Goal: Information Seeking & Learning: Find specific fact

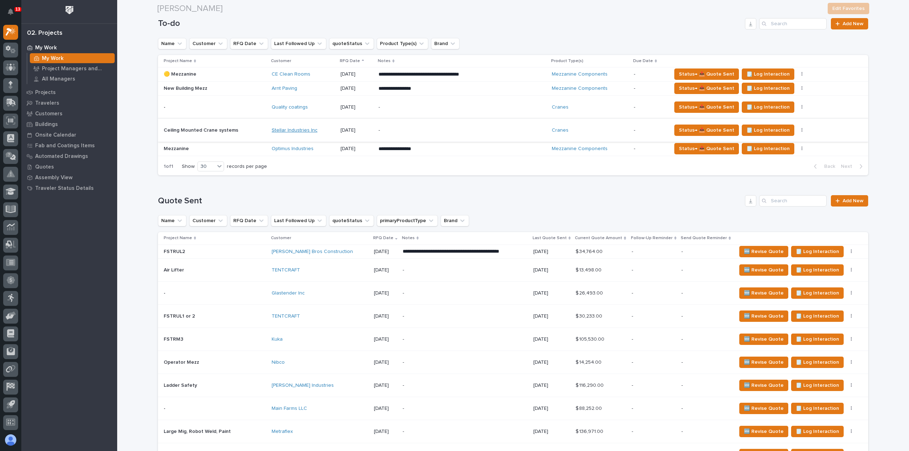
scroll to position [177, 0]
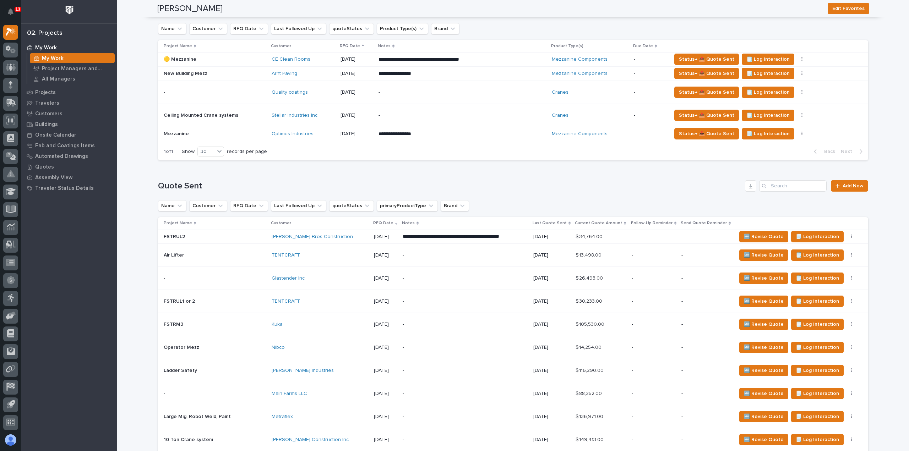
click at [325, 239] on div "[PERSON_NAME] Bros Construction" at bounding box center [320, 237] width 97 height 6
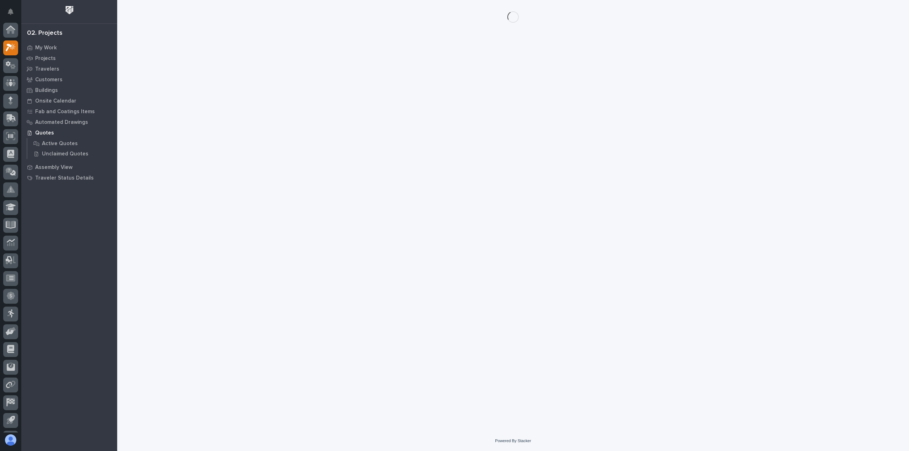
scroll to position [16, 0]
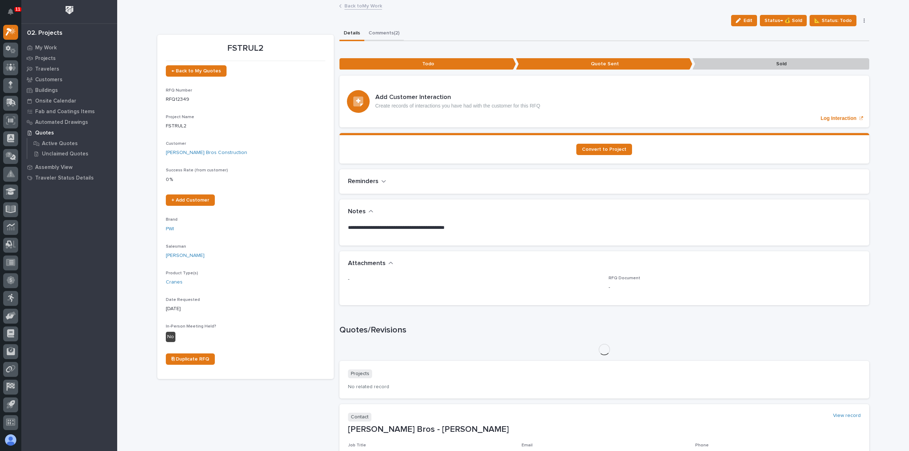
click at [392, 37] on button "Comments (2)" at bounding box center [383, 33] width 39 height 15
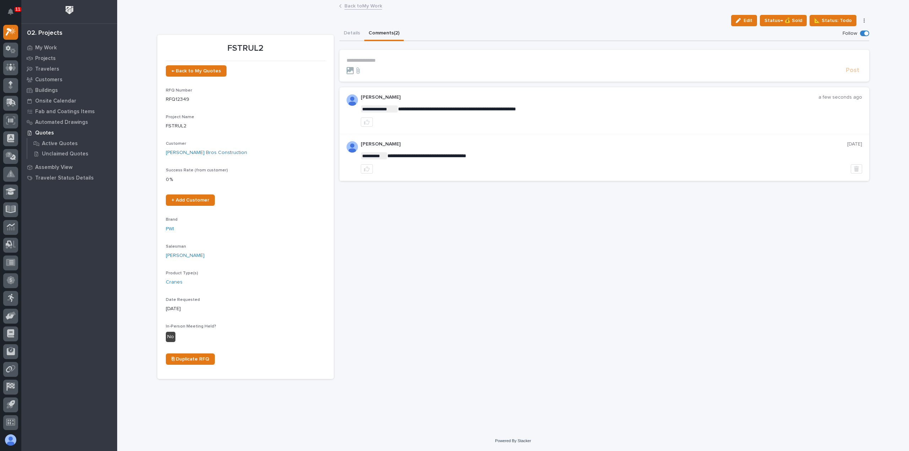
click at [411, 61] on p "**********" at bounding box center [603, 61] width 515 height 6
click at [364, 71] on span "[PERSON_NAME]" at bounding box center [369, 71] width 40 height 5
click at [380, 61] on p "﻿ * ********* ﻿ ﻿" at bounding box center [603, 61] width 515 height 7
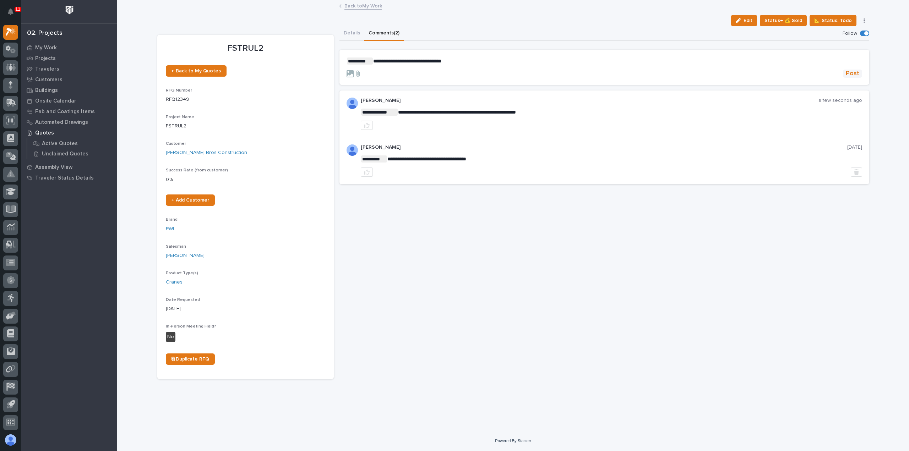
click at [855, 73] on span "Post" at bounding box center [852, 74] width 13 height 8
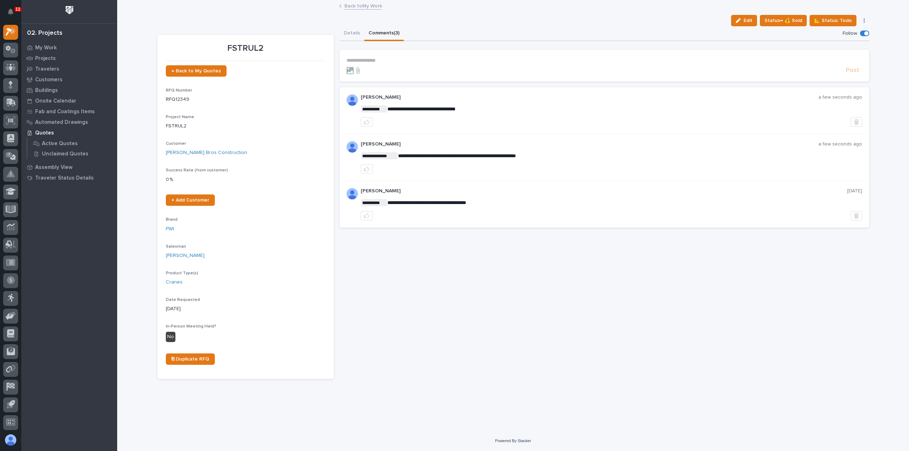
click at [367, 6] on link "Back to My Work" at bounding box center [363, 5] width 38 height 8
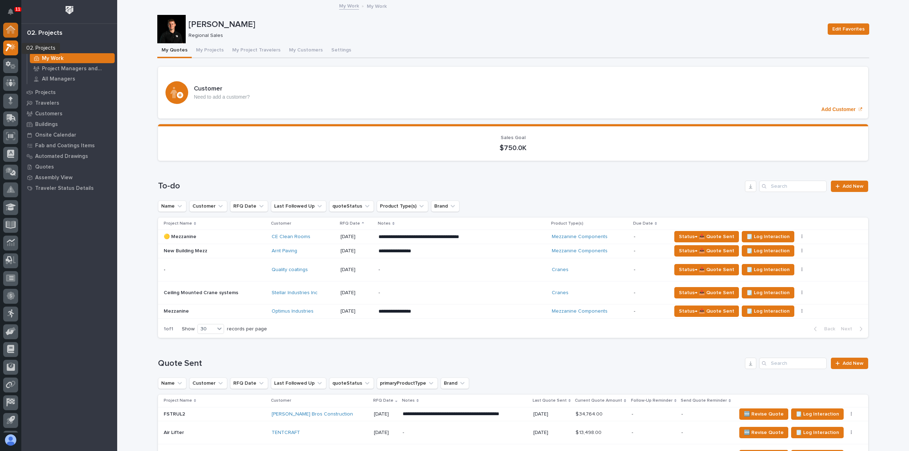
click at [9, 34] on div at bounding box center [10, 30] width 15 height 15
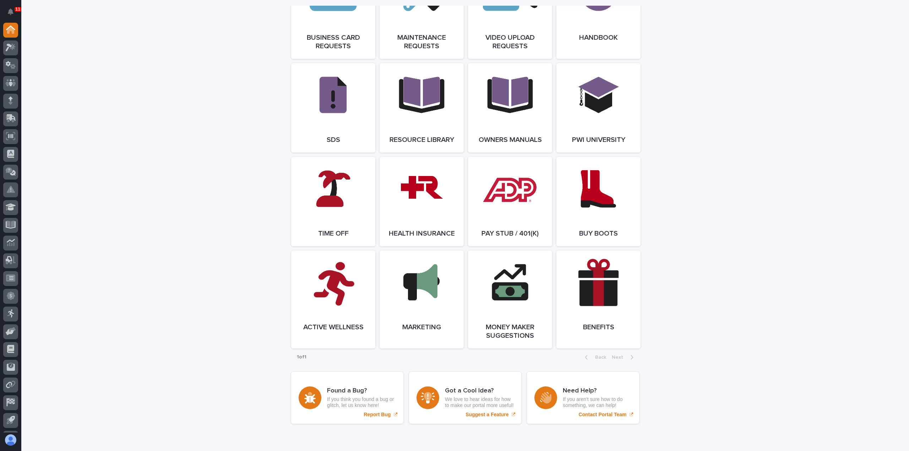
scroll to position [1105, 0]
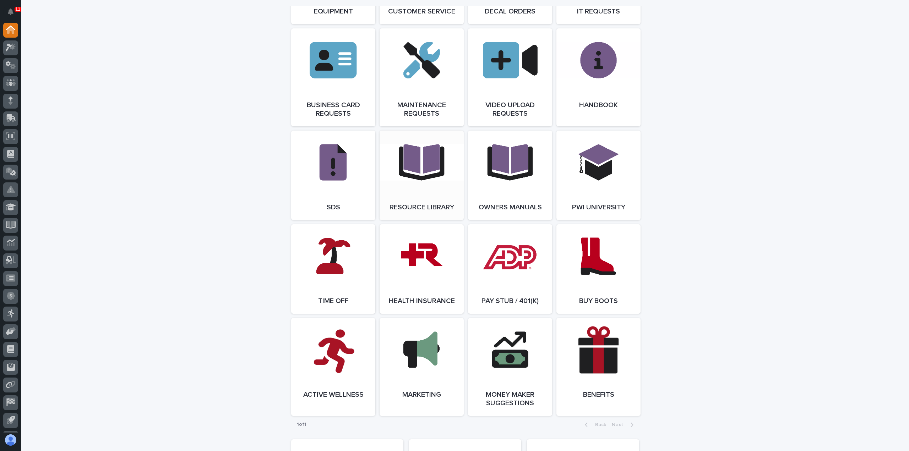
click at [410, 178] on span "Open Link" at bounding box center [421, 175] width 23 height 5
click at [10, 47] on icon at bounding box center [9, 48] width 6 height 8
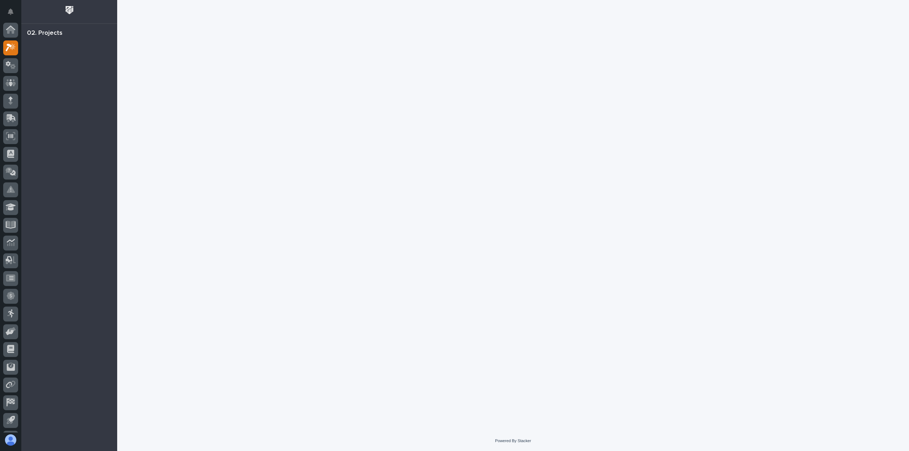
scroll to position [16, 0]
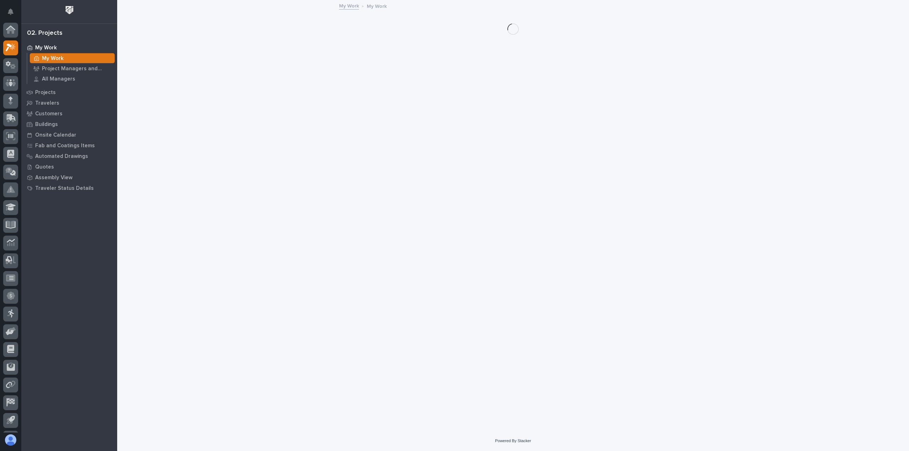
scroll to position [16, 0]
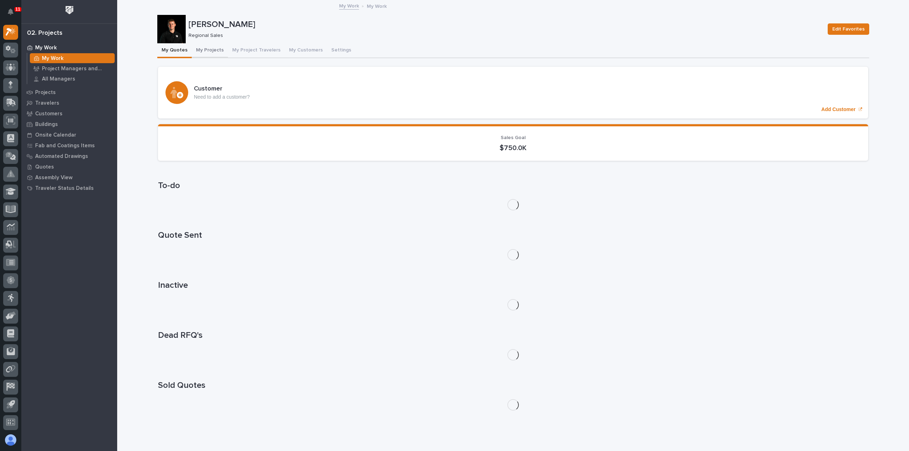
click at [214, 48] on button "My Projects" at bounding box center [210, 50] width 36 height 15
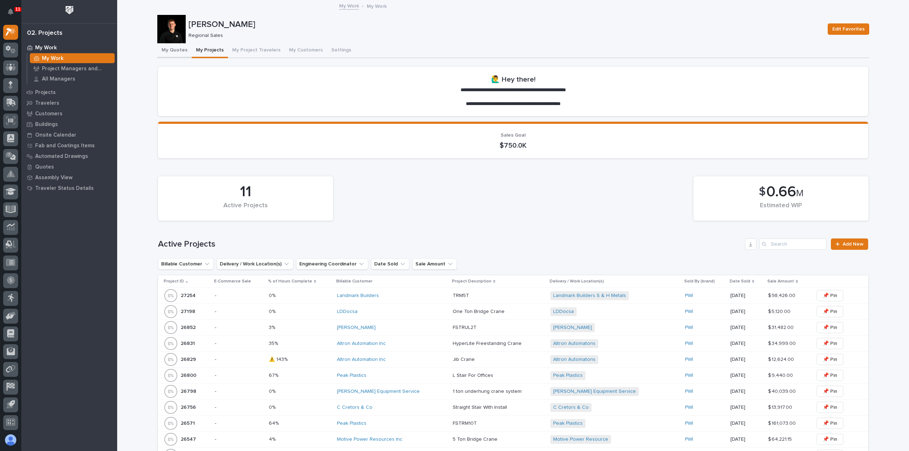
click at [170, 48] on button "My Quotes" at bounding box center [174, 50] width 34 height 15
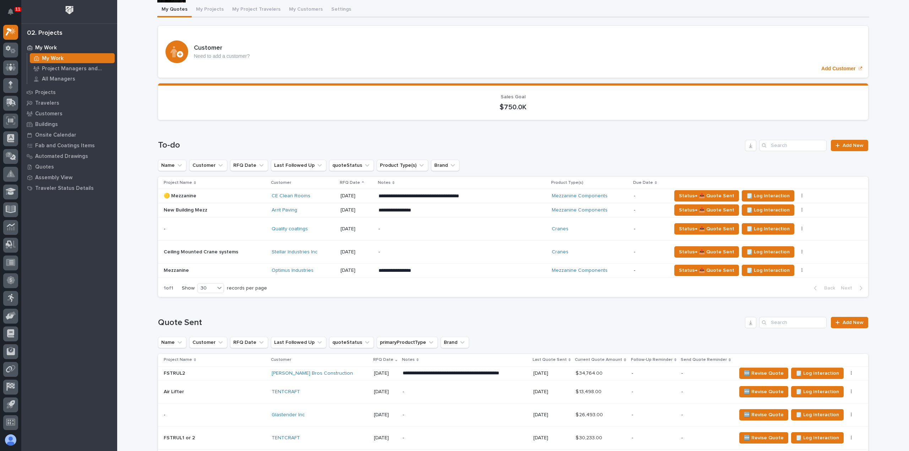
scroll to position [56, 0]
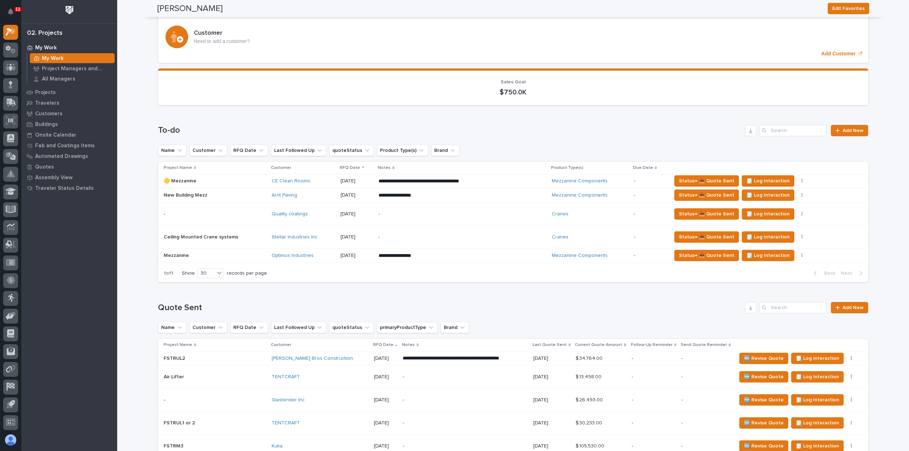
click at [332, 255] on div "Optimus Industries" at bounding box center [303, 256] width 63 height 6
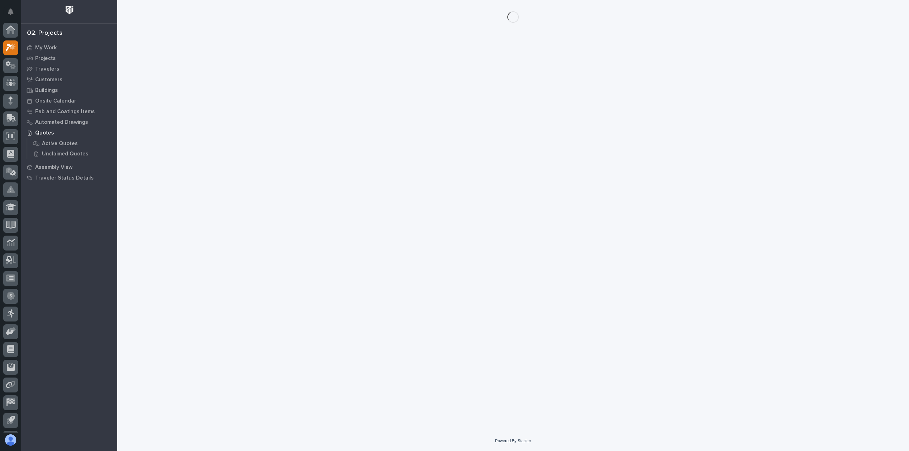
scroll to position [16, 0]
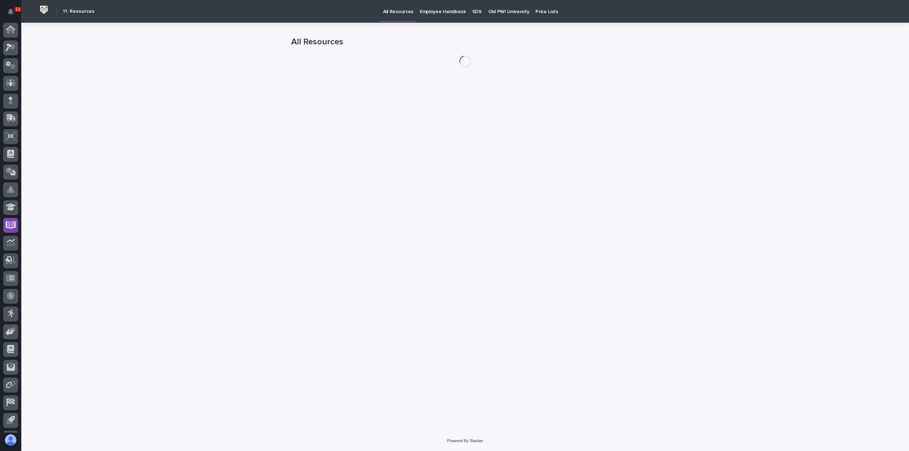
scroll to position [16, 0]
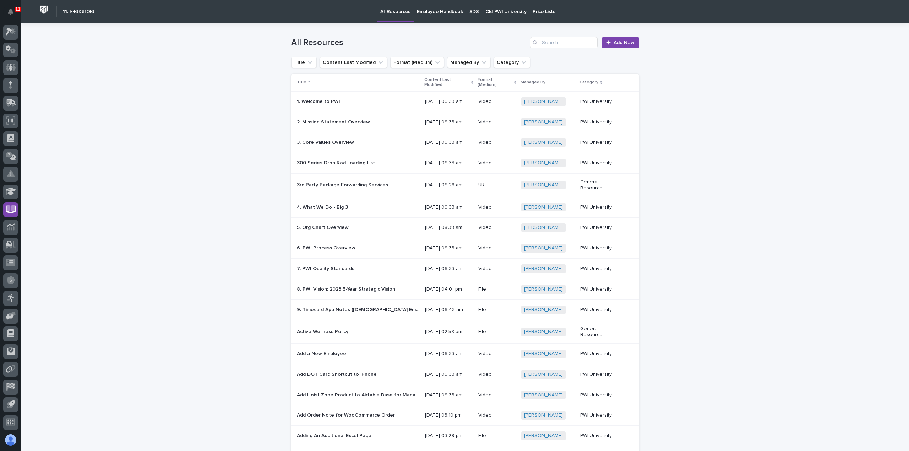
click at [446, 13] on p "Employee Handbook" at bounding box center [440, 7] width 46 height 15
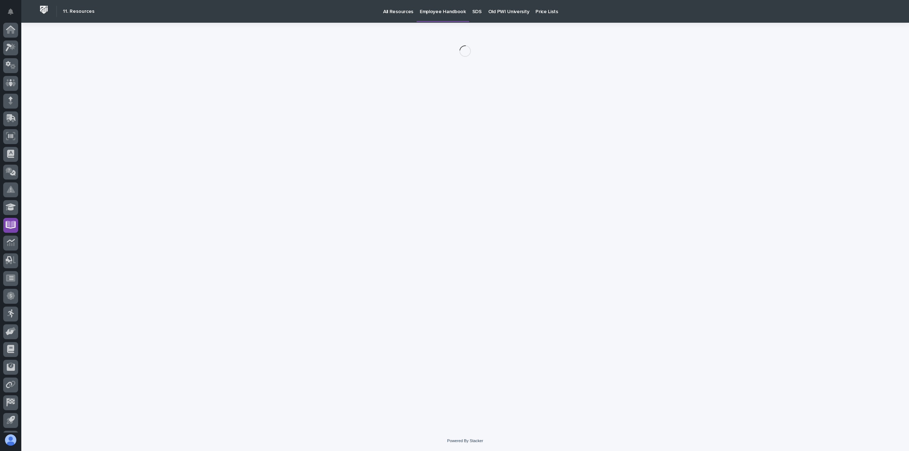
scroll to position [16, 0]
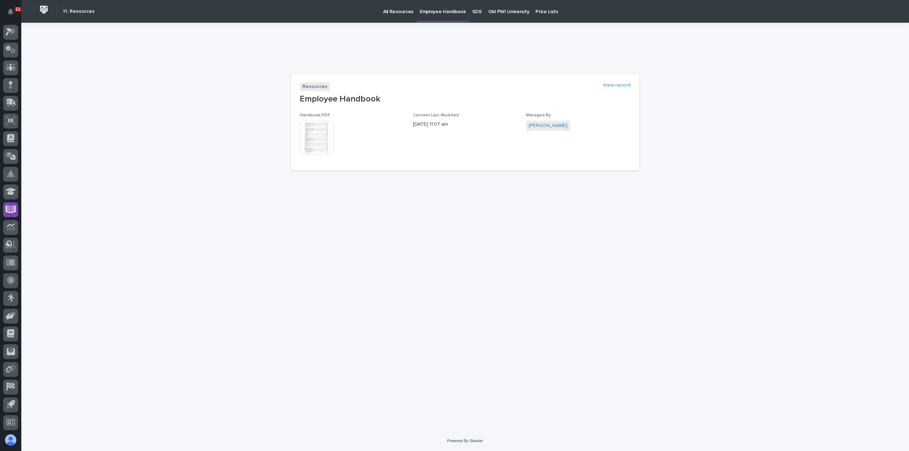
click at [388, 11] on p "All Resources" at bounding box center [398, 7] width 30 height 15
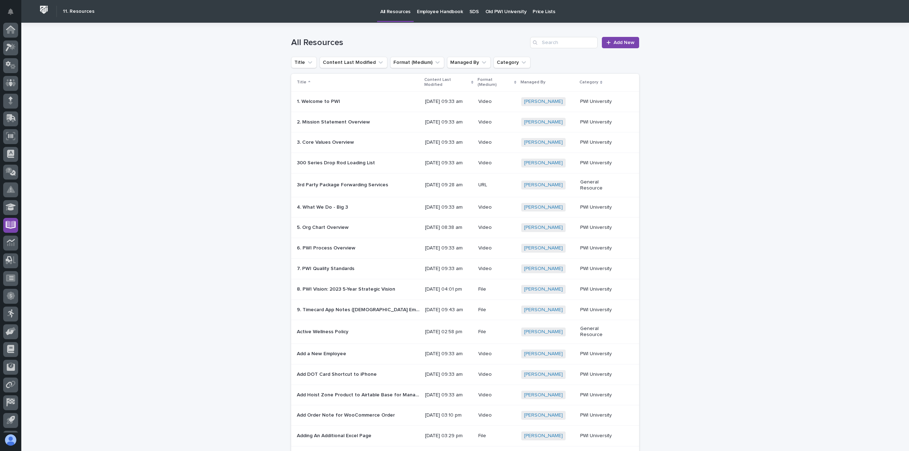
scroll to position [16, 0]
click at [569, 42] on input "Search" at bounding box center [563, 42] width 67 height 11
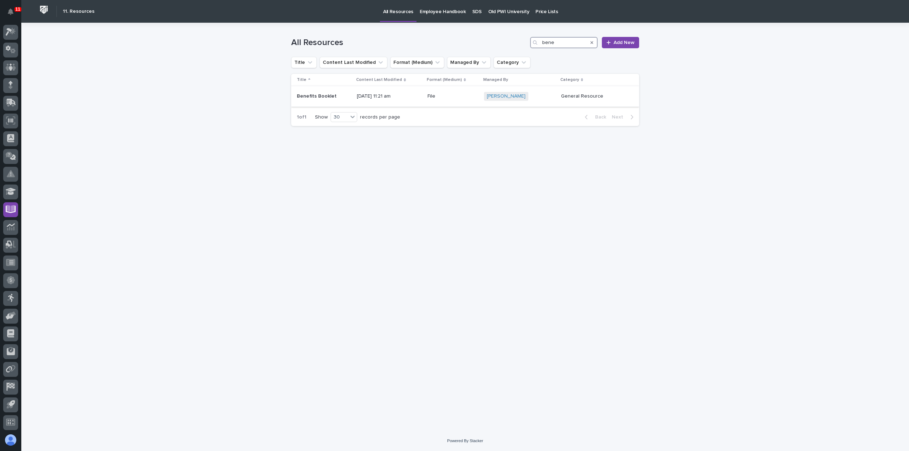
type input "bene"
click at [478, 98] on p "File" at bounding box center [452, 96] width 51 height 6
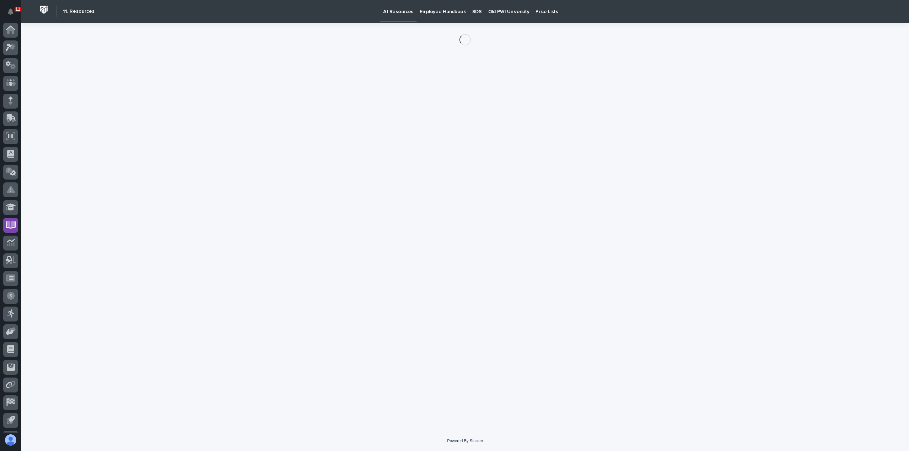
scroll to position [16, 0]
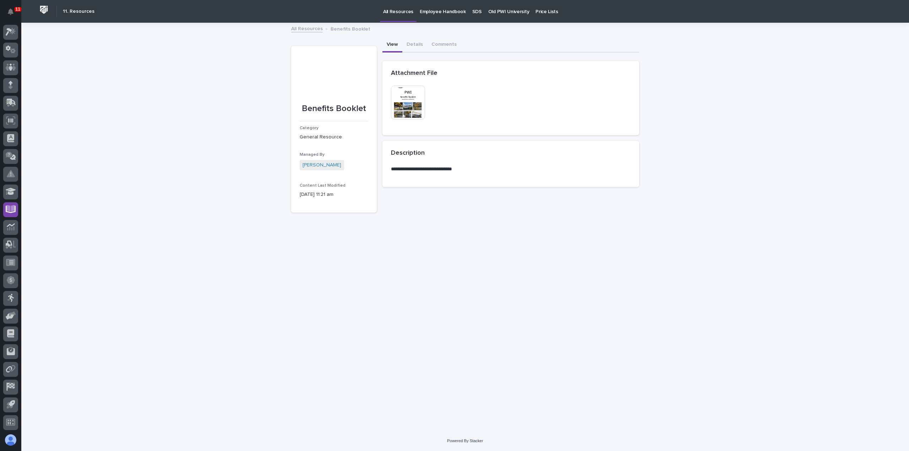
click at [416, 107] on img at bounding box center [408, 103] width 34 height 34
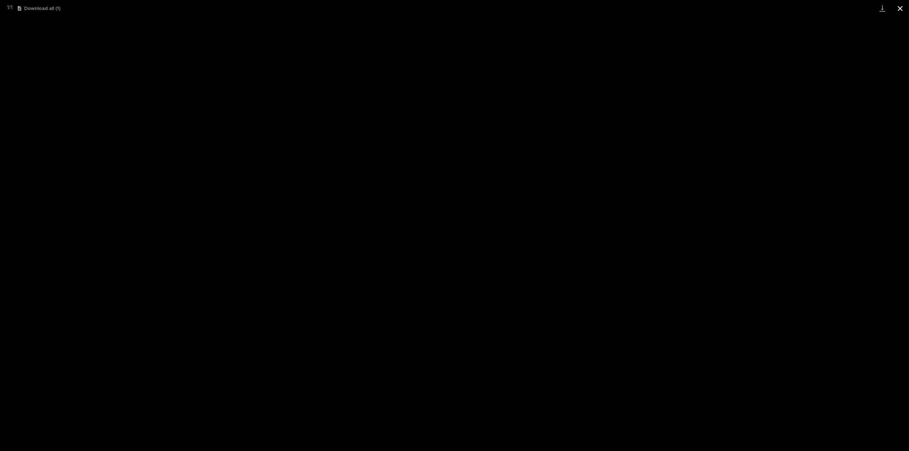
click at [900, 7] on button "Close gallery" at bounding box center [900, 8] width 18 height 17
